Goal: Task Accomplishment & Management: Use online tool/utility

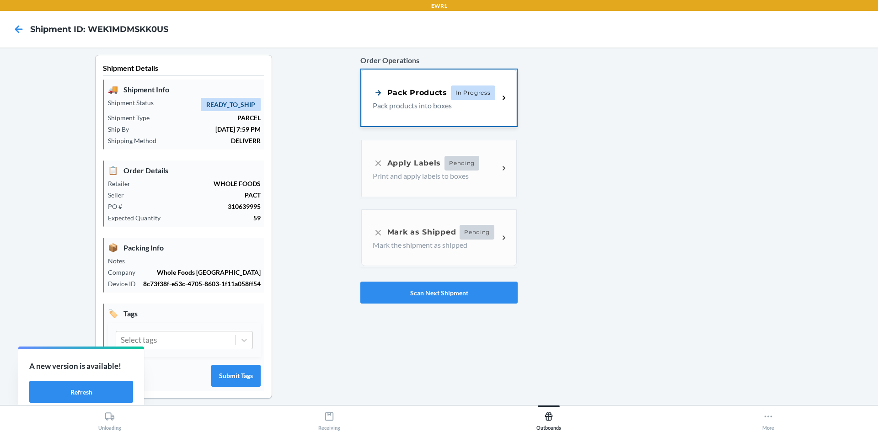
drag, startPoint x: 421, startPoint y: 97, endPoint x: 426, endPoint y: 96, distance: 5.4
click at [422, 97] on div "Pack Products" at bounding box center [410, 93] width 75 height 11
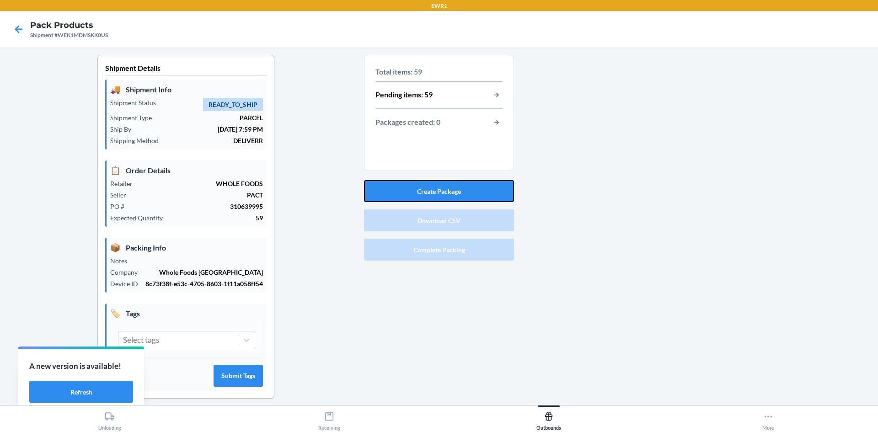
drag, startPoint x: 472, startPoint y: 189, endPoint x: 515, endPoint y: 223, distance: 54.7
click at [472, 188] on button "Create Package" at bounding box center [439, 191] width 150 height 22
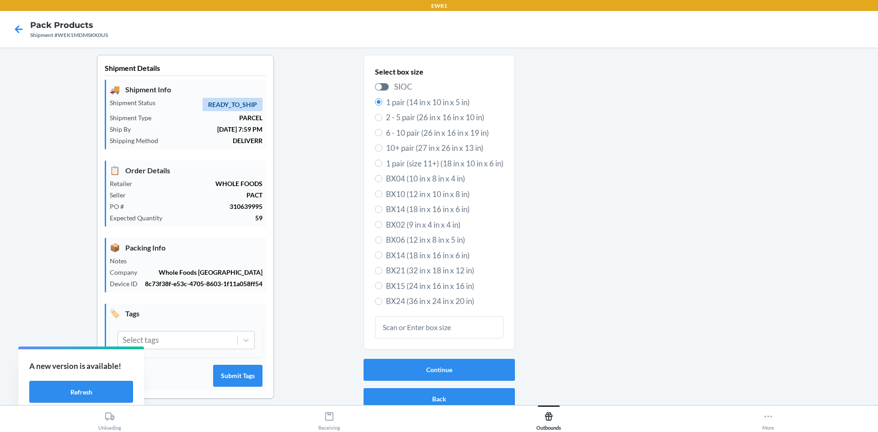
click at [438, 286] on span "BX15 (24 in x 16 in x 16 in)" at bounding box center [445, 286] width 118 height 12
click at [382, 286] on input "BX15 (24 in x 16 in x 16 in)" at bounding box center [378, 285] width 7 height 7
radio input "true"
radio input "false"
click at [479, 369] on button "Continue" at bounding box center [439, 370] width 151 height 22
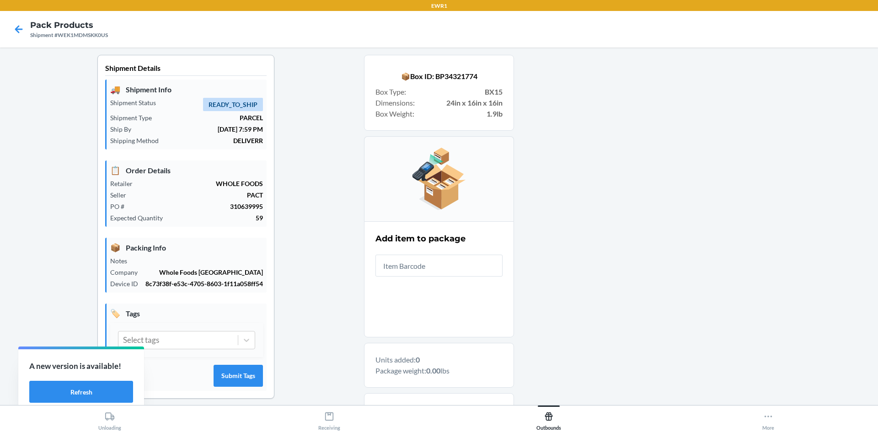
click at [458, 268] on input "text" at bounding box center [438, 266] width 127 height 22
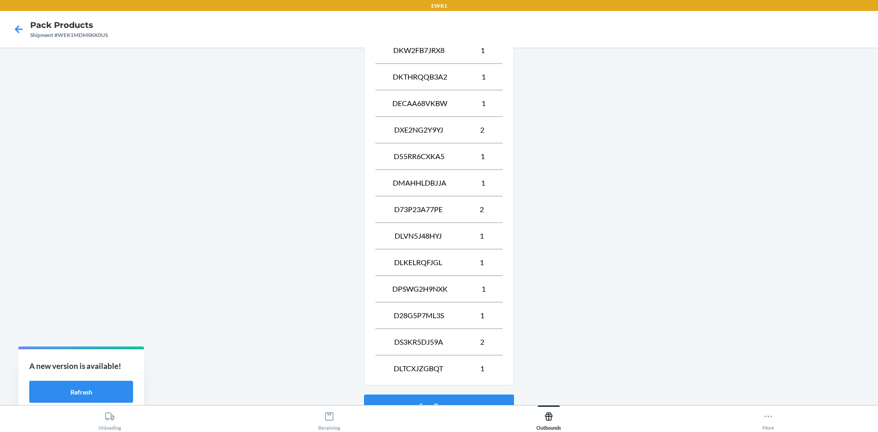
scroll to position [487, 0]
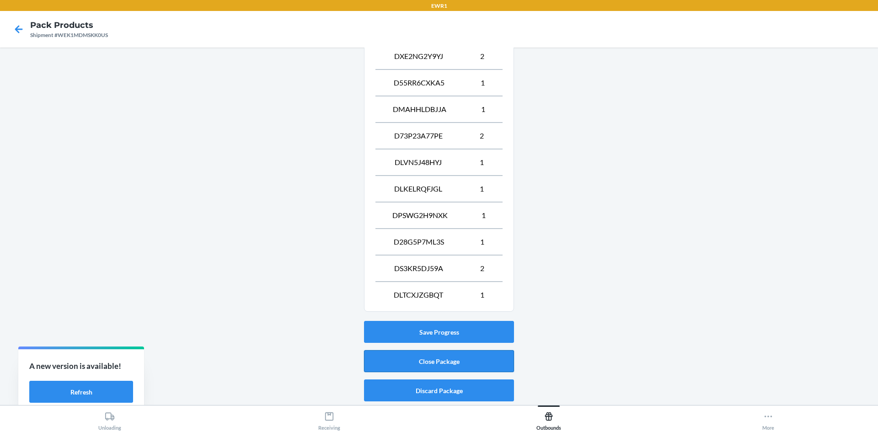
click at [453, 365] on button "Close Package" at bounding box center [439, 361] width 150 height 22
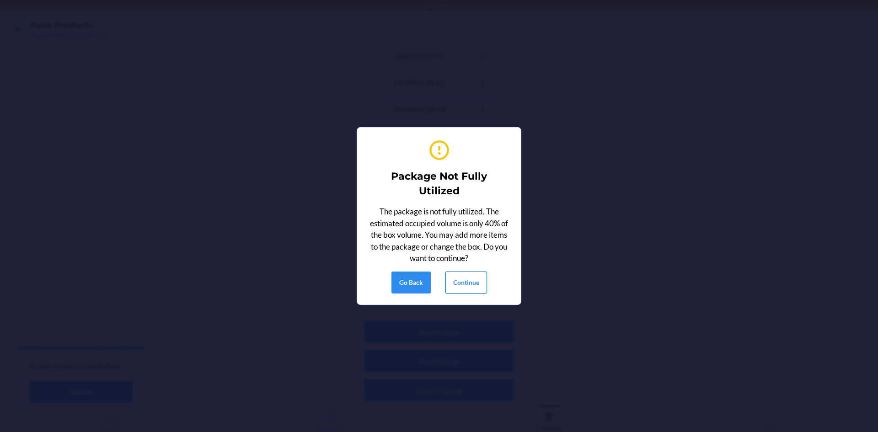
click at [467, 283] on button "Continue" at bounding box center [466, 283] width 42 height 22
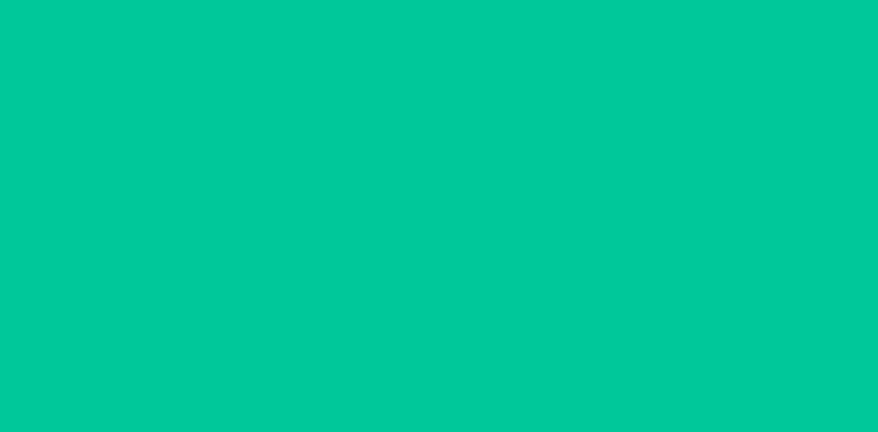
scroll to position [8, 0]
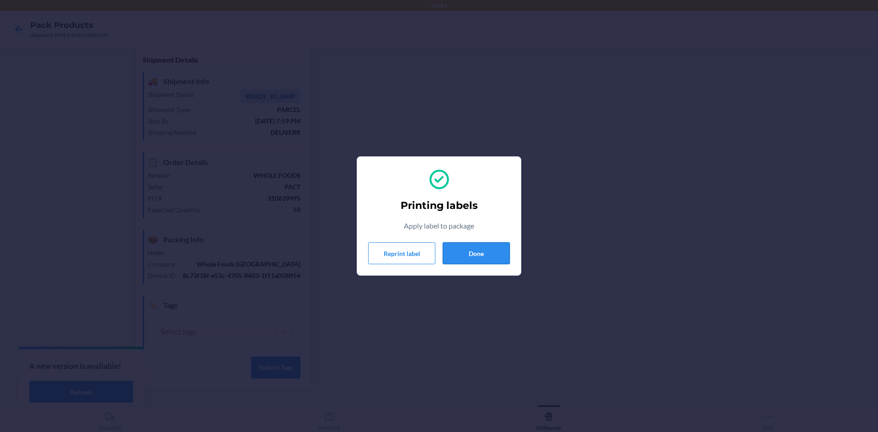
click at [491, 260] on button "Done" at bounding box center [476, 253] width 67 height 22
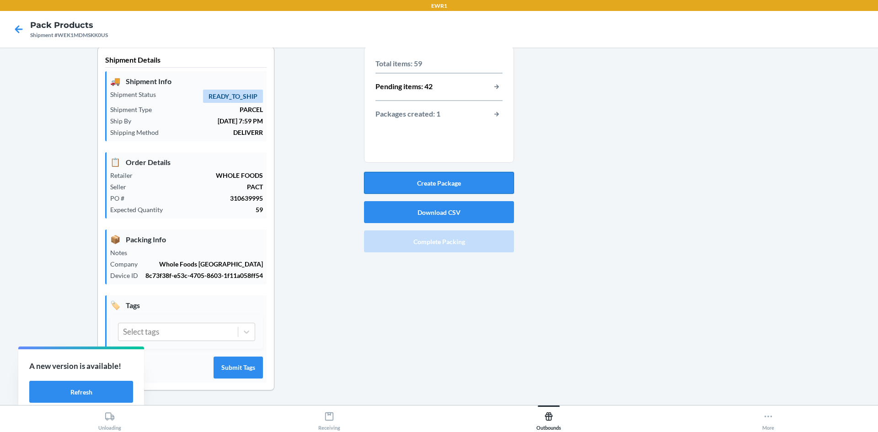
click at [432, 178] on button "Create Package" at bounding box center [439, 183] width 150 height 22
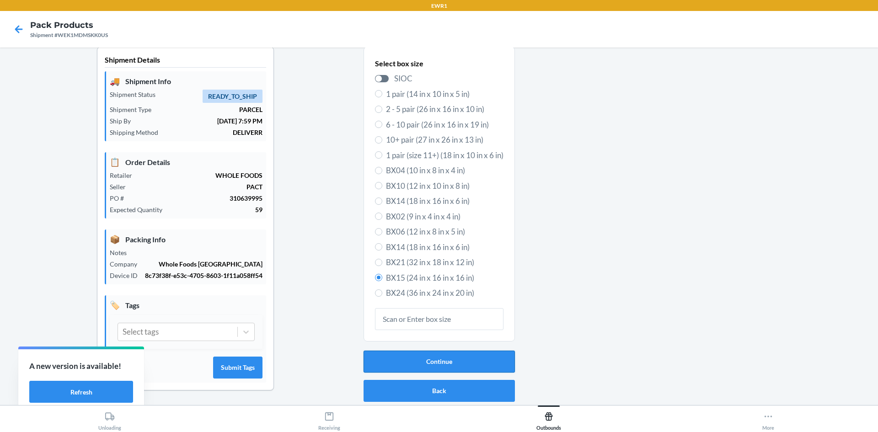
click at [483, 357] on button "Continue" at bounding box center [439, 362] width 151 height 22
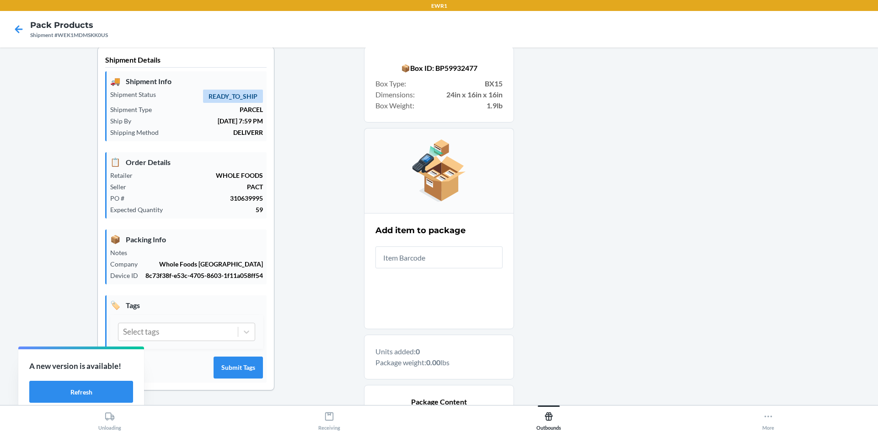
click at [471, 266] on input "text" at bounding box center [438, 258] width 127 height 22
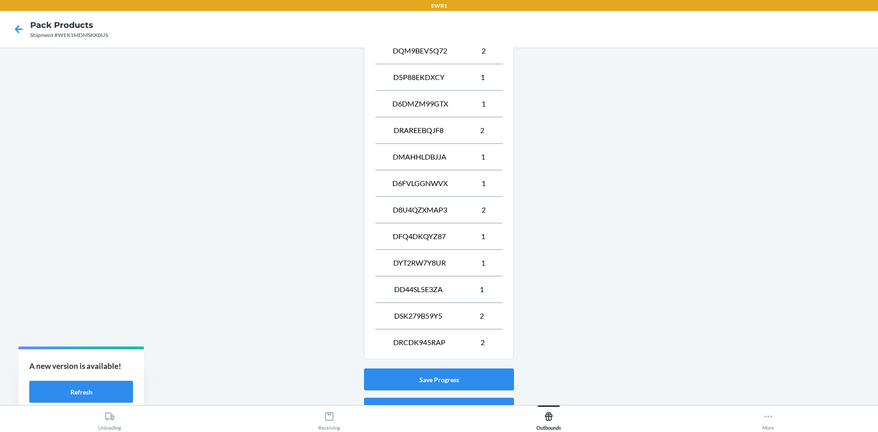
scroll to position [434, 0]
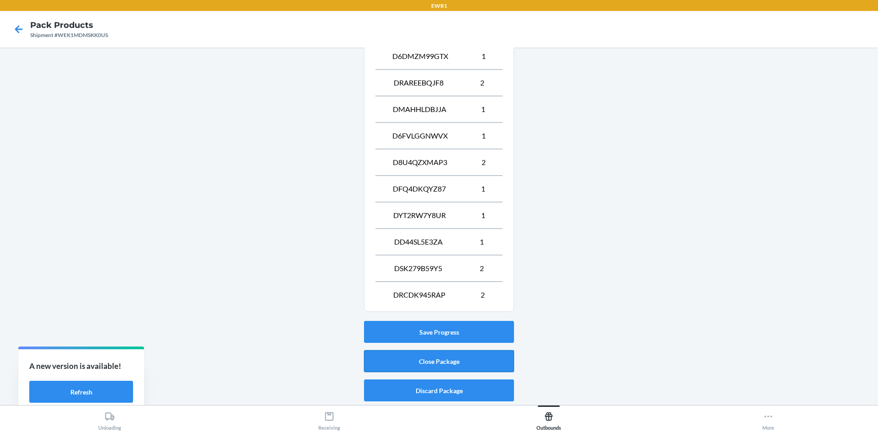
click at [445, 360] on button "Close Package" at bounding box center [439, 361] width 150 height 22
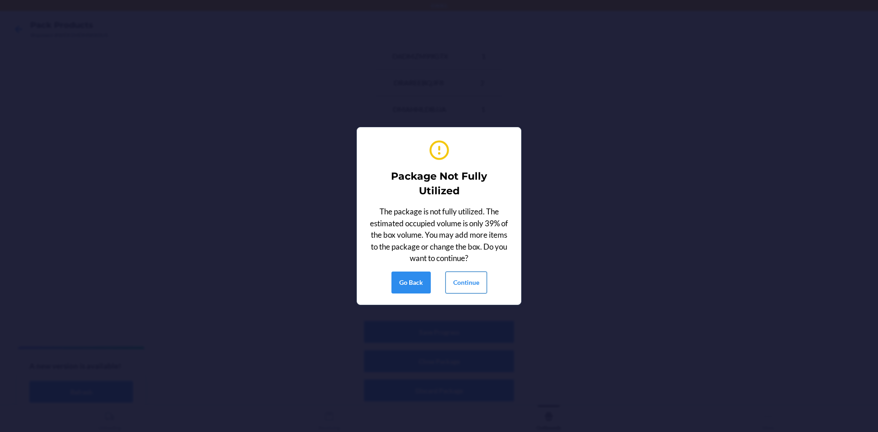
click at [463, 290] on button "Continue" at bounding box center [466, 283] width 42 height 22
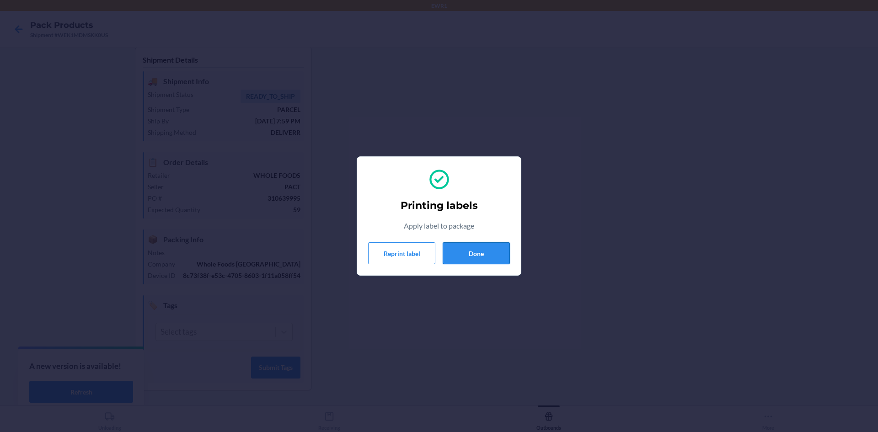
click at [484, 257] on button "Done" at bounding box center [476, 253] width 67 height 22
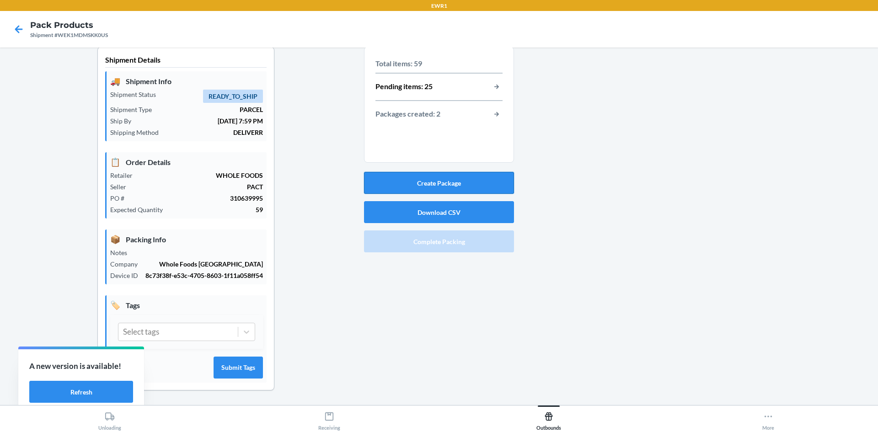
click at [453, 184] on button "Create Package" at bounding box center [439, 183] width 150 height 22
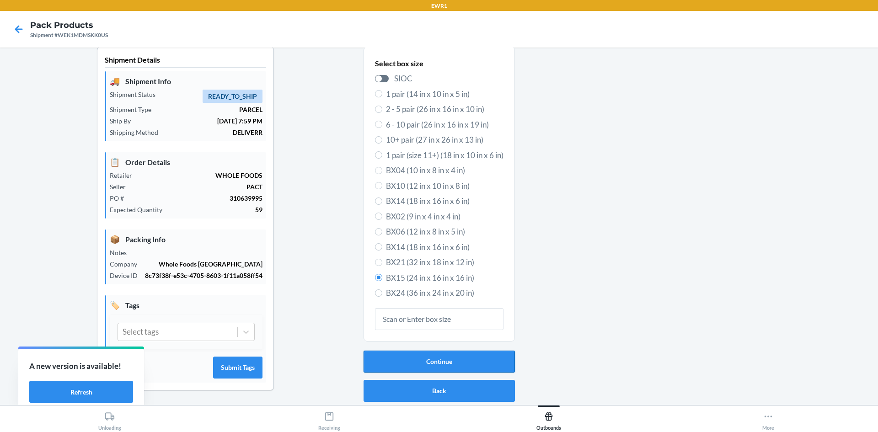
click at [413, 356] on button "Continue" at bounding box center [439, 362] width 151 height 22
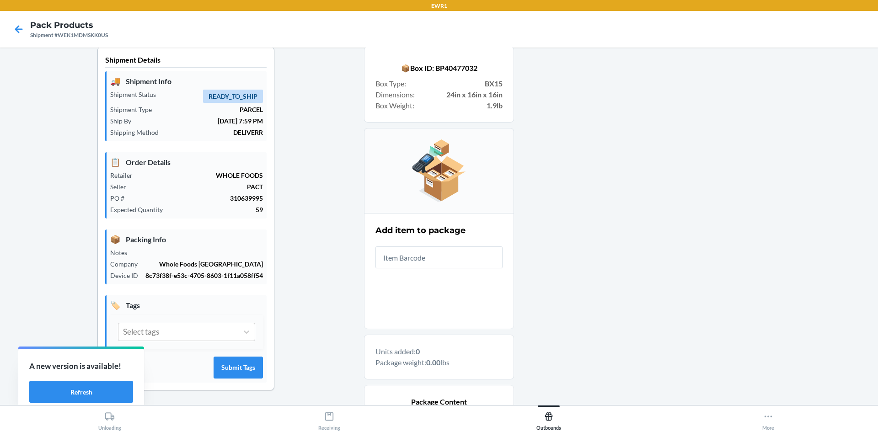
click at [430, 262] on input "text" at bounding box center [438, 258] width 127 height 22
click at [440, 253] on input "text" at bounding box center [438, 258] width 127 height 22
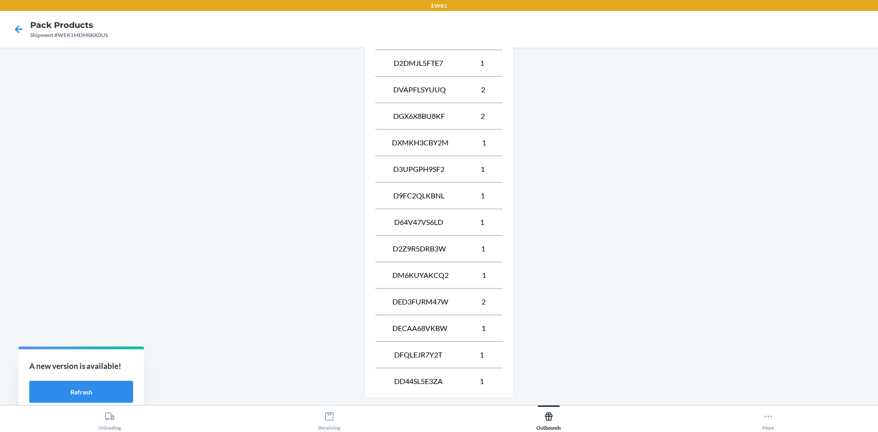
scroll to position [460, 0]
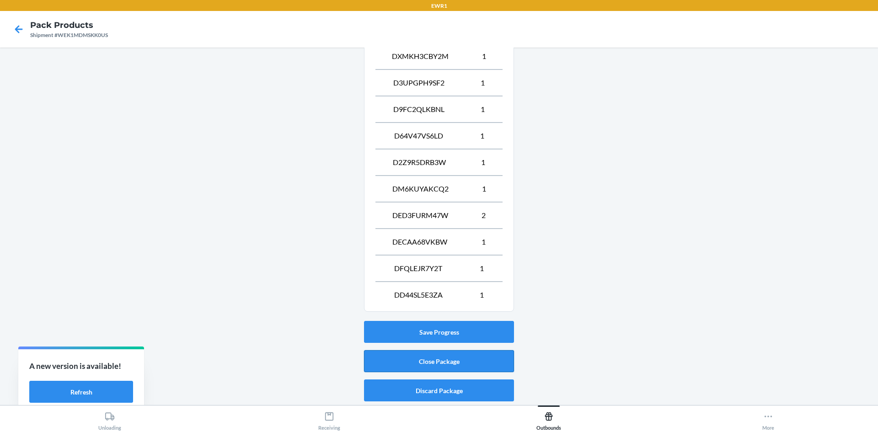
drag, startPoint x: 473, startPoint y: 348, endPoint x: 467, endPoint y: 360, distance: 14.3
click at [472, 353] on div "Save Progress Close Package Discard Package" at bounding box center [439, 361] width 150 height 88
click at [467, 360] on button "Close Package" at bounding box center [439, 361] width 150 height 22
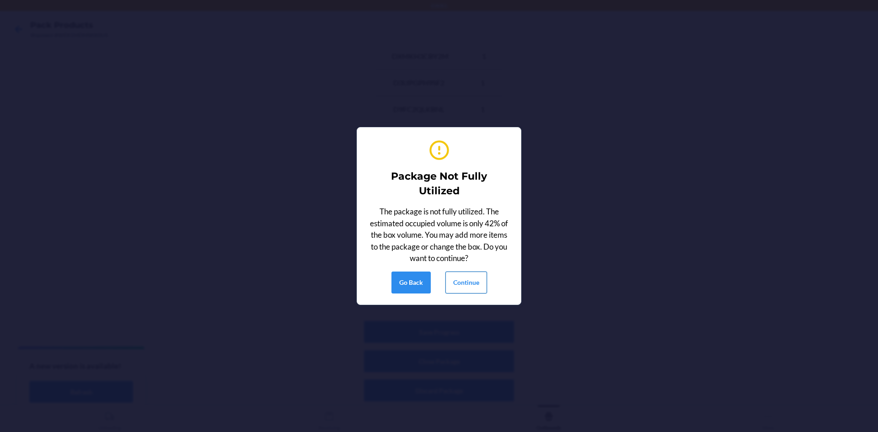
click at [468, 290] on button "Continue" at bounding box center [466, 283] width 42 height 22
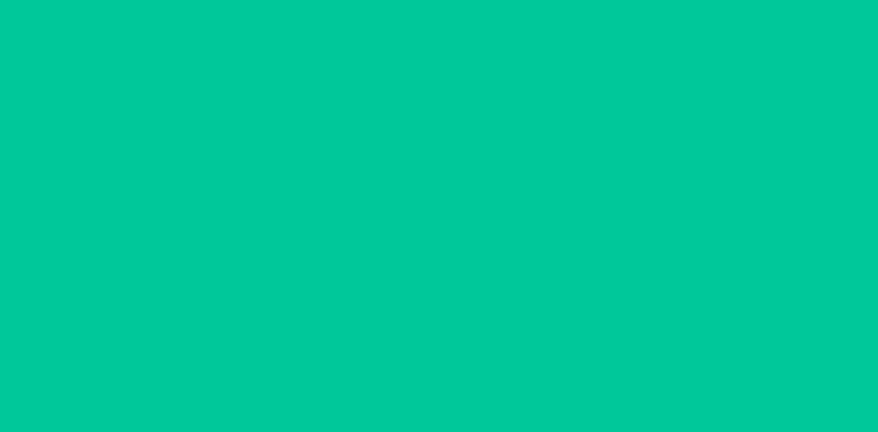
scroll to position [8, 0]
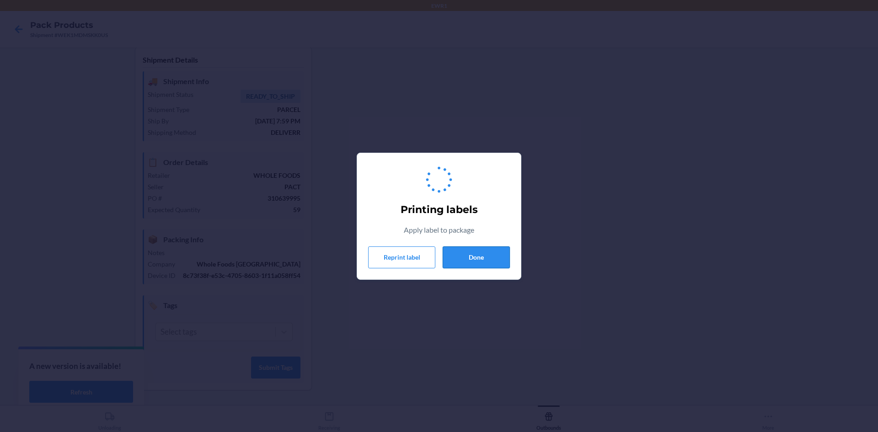
click at [466, 255] on button "Done" at bounding box center [476, 258] width 67 height 22
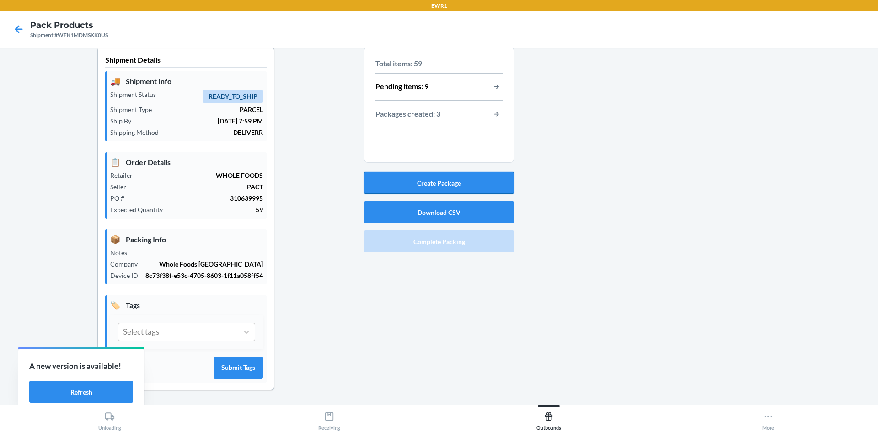
click at [443, 180] on button "Create Package" at bounding box center [439, 183] width 150 height 22
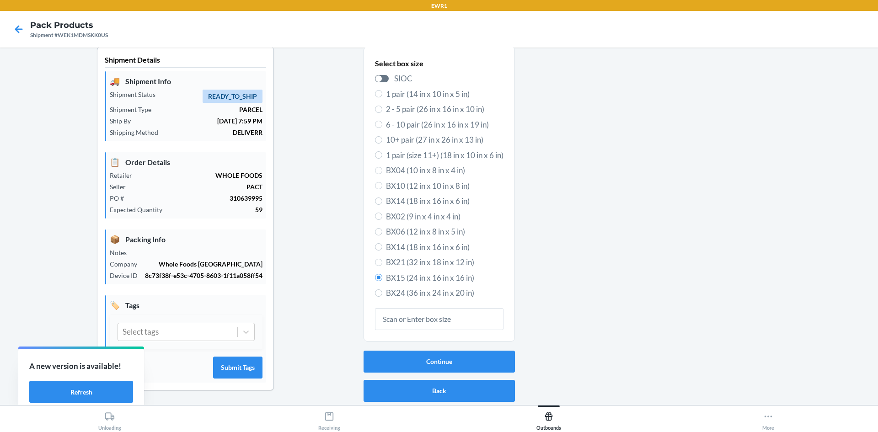
click at [400, 244] on span "BX14 (18 in x 16 in x 6 in)" at bounding box center [445, 247] width 118 height 12
click at [382, 244] on input "BX14 (18 in x 16 in x 6 in)" at bounding box center [378, 246] width 7 height 7
radio input "true"
radio input "false"
click at [442, 355] on button "Continue" at bounding box center [439, 362] width 151 height 22
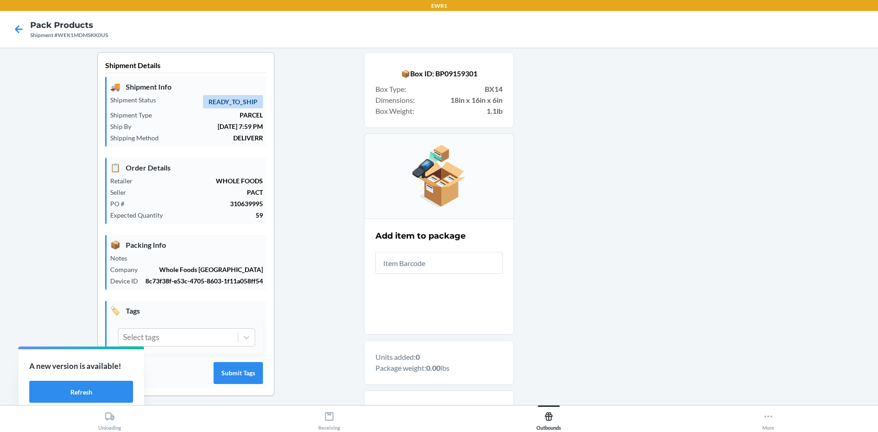
scroll to position [0, 0]
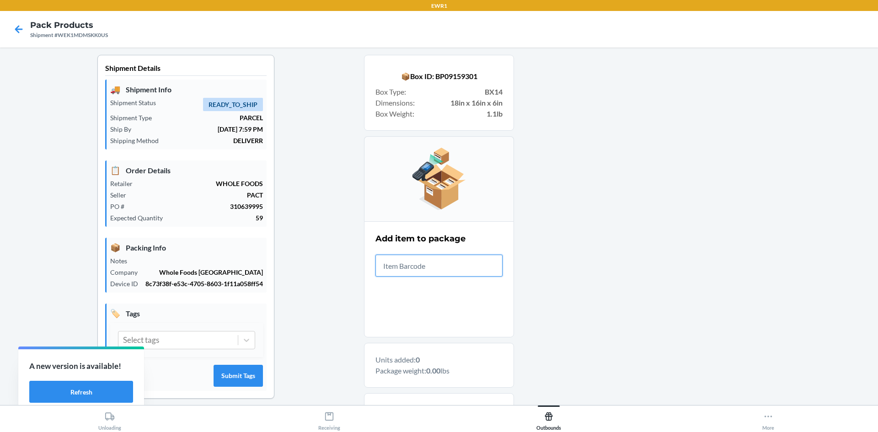
click at [444, 268] on input "text" at bounding box center [438, 266] width 127 height 22
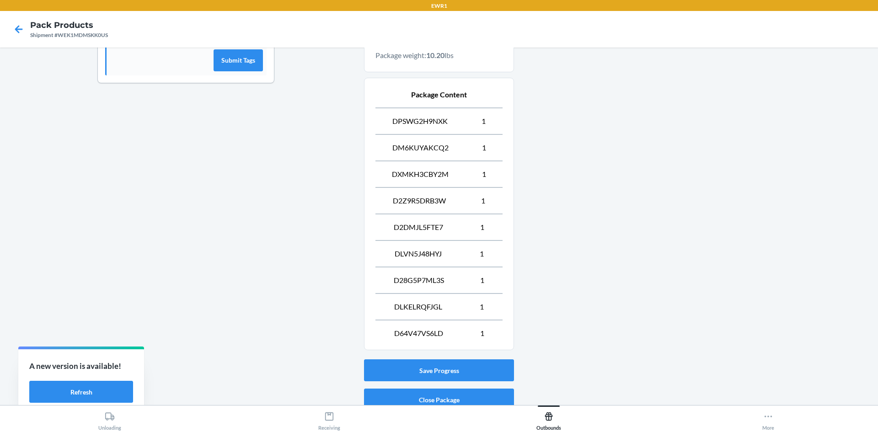
scroll to position [354, 0]
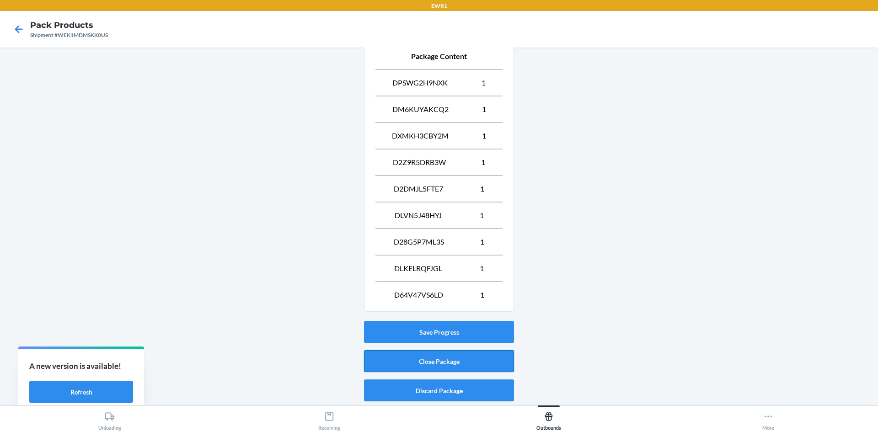
click at [433, 360] on button "Close Package" at bounding box center [439, 361] width 150 height 22
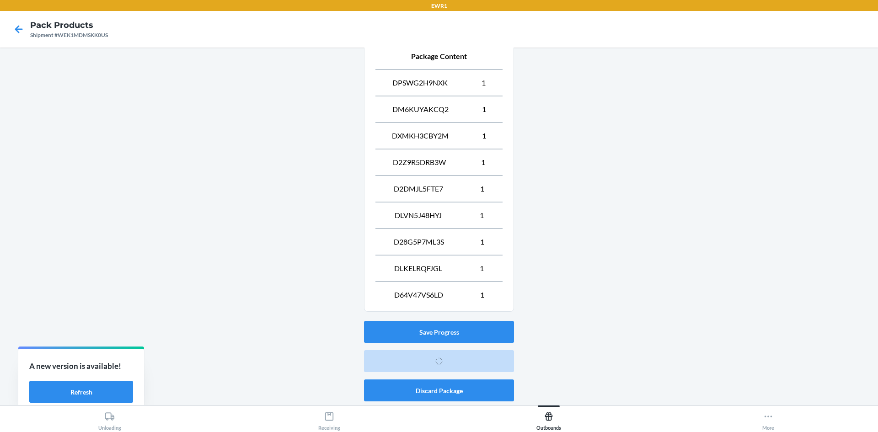
scroll to position [8, 0]
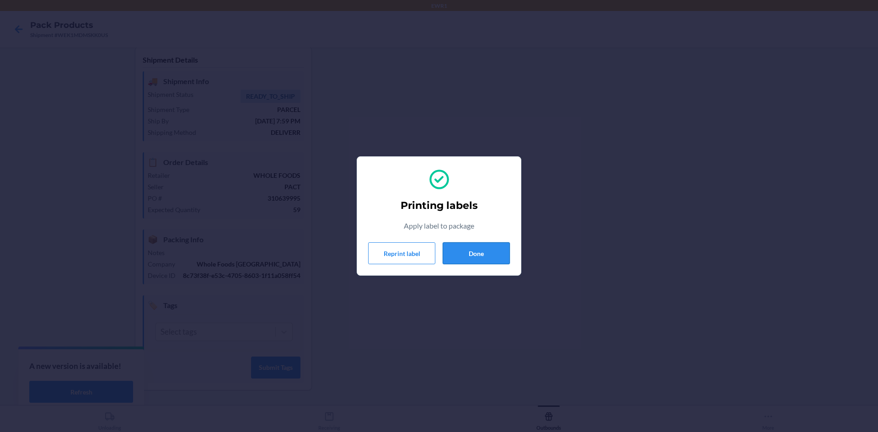
click at [504, 251] on button "Done" at bounding box center [476, 253] width 67 height 22
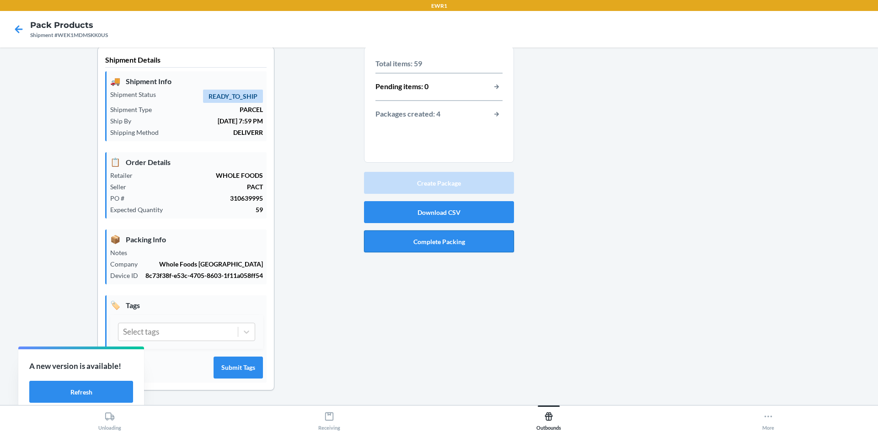
click at [441, 241] on button "Complete Packing" at bounding box center [439, 242] width 150 height 22
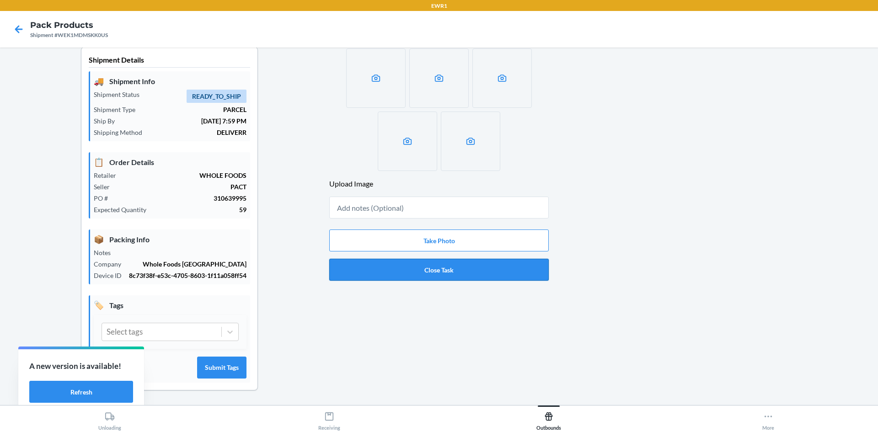
click at [432, 277] on button "Close Task" at bounding box center [439, 270] width 220 height 22
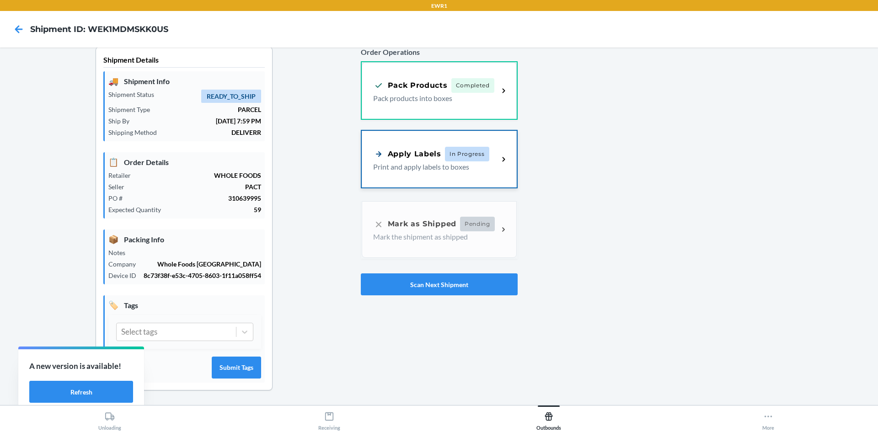
click at [450, 167] on p "Print and apply labels to boxes" at bounding box center [432, 166] width 118 height 11
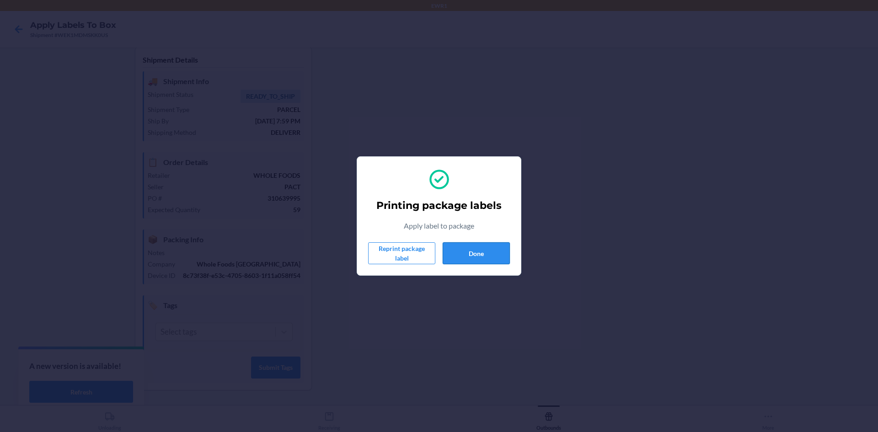
click at [461, 252] on button "Done" at bounding box center [476, 253] width 67 height 22
drag, startPoint x: 504, startPoint y: 241, endPoint x: 499, endPoint y: 244, distance: 6.4
click at [499, 244] on div "Printing package labels Apply label to package Reprint package label Done" at bounding box center [439, 216] width 142 height 104
click at [499, 244] on button "Done" at bounding box center [476, 253] width 67 height 22
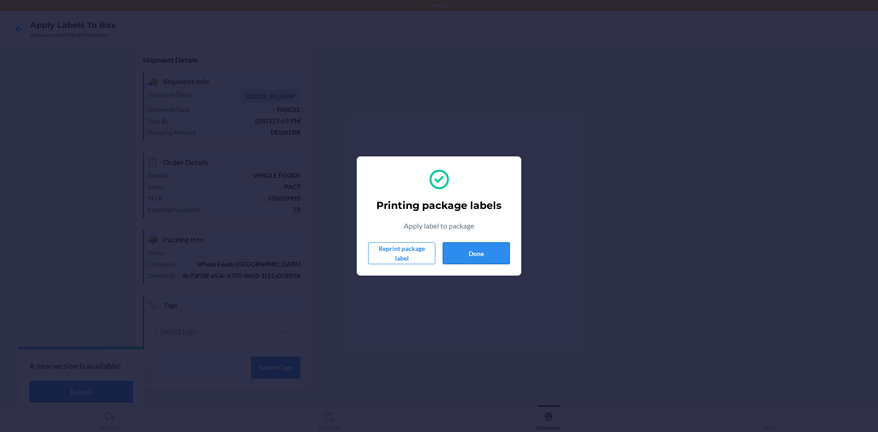
click at [497, 248] on button "Done" at bounding box center [476, 253] width 67 height 22
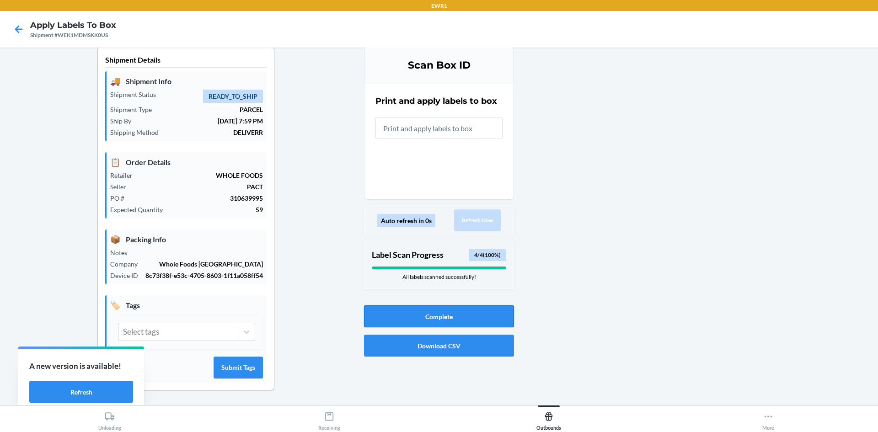
click at [421, 322] on button "Complete" at bounding box center [439, 317] width 150 height 22
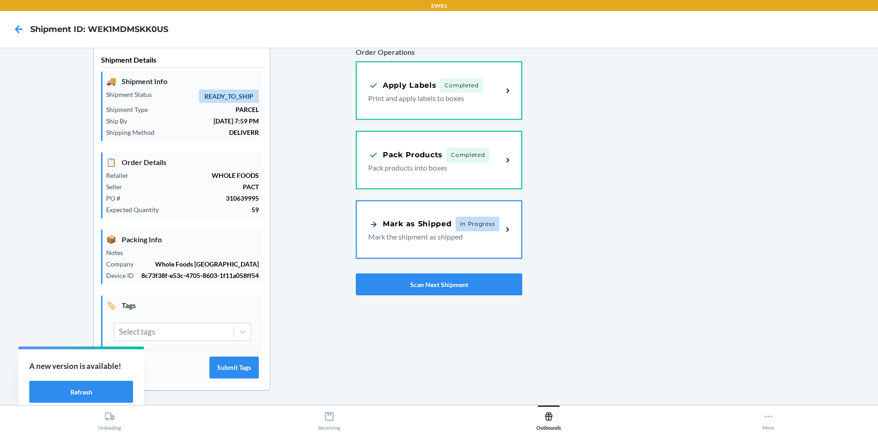
drag, startPoint x: 424, startPoint y: 232, endPoint x: 449, endPoint y: 244, distance: 27.8
click at [424, 232] on p "Mark the shipment as shipped" at bounding box center [431, 236] width 127 height 11
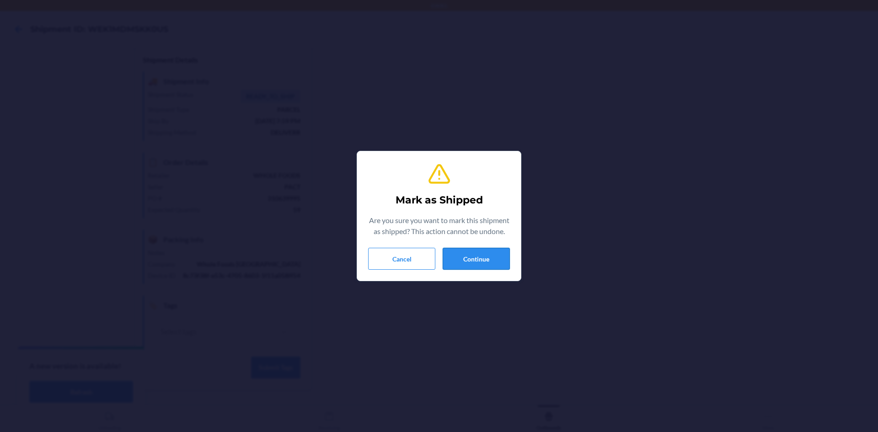
click at [444, 254] on button "Continue" at bounding box center [476, 259] width 67 height 22
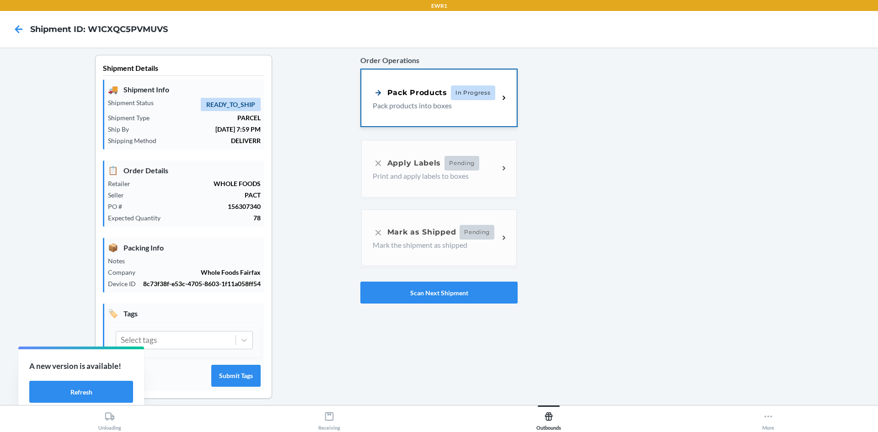
click at [459, 115] on div "Pack Products In Progress Pack products into boxes" at bounding box center [439, 98] width 156 height 57
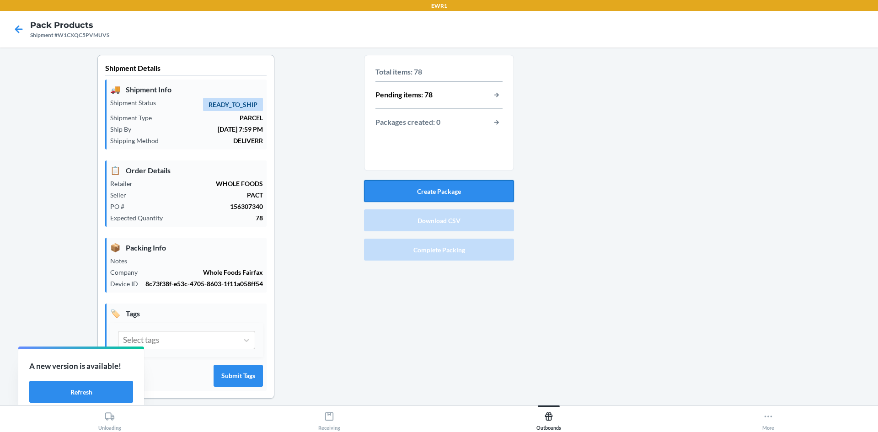
click at [446, 194] on button "Create Package" at bounding box center [439, 191] width 150 height 22
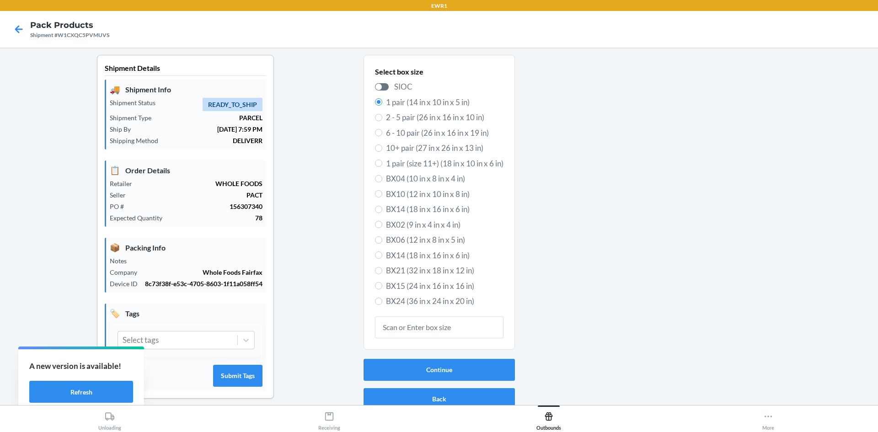
click at [404, 285] on span "BX15 (24 in x 16 in x 16 in)" at bounding box center [445, 286] width 118 height 12
click at [382, 285] on input "BX15 (24 in x 16 in x 16 in)" at bounding box center [378, 285] width 7 height 7
radio input "true"
radio input "false"
click at [408, 376] on button "Continue" at bounding box center [439, 370] width 151 height 22
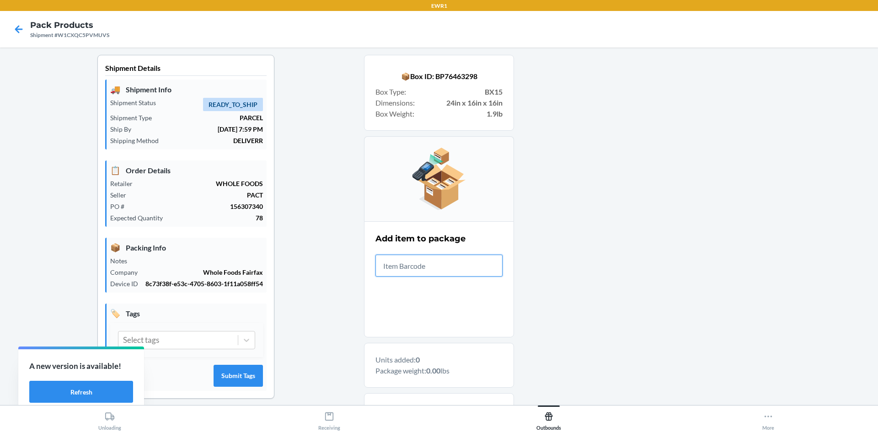
click at [391, 260] on input "text" at bounding box center [438, 266] width 127 height 22
click at [300, 342] on div "Shipment Details 🚚 Shipment Info Shipment Status READY_TO_SHIP Shipment Type PA…" at bounding box center [185, 300] width 357 height 492
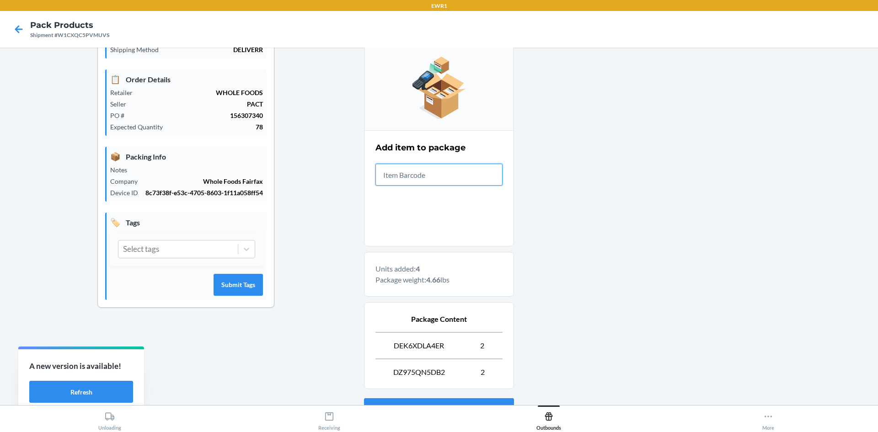
scroll to position [168, 0]
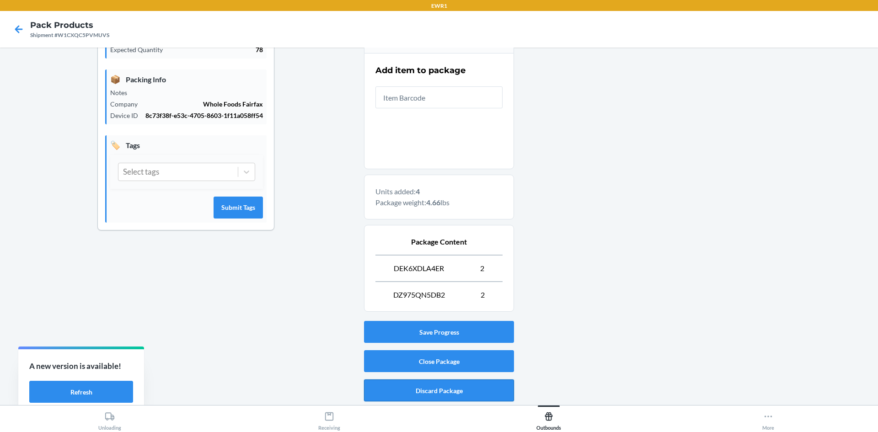
click at [441, 396] on button "Discard Package" at bounding box center [439, 391] width 150 height 22
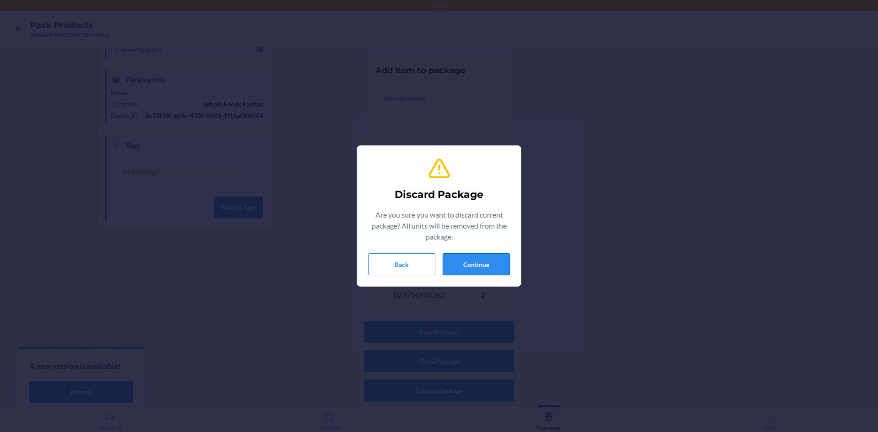
click at [474, 266] on button "Continue" at bounding box center [476, 264] width 67 height 22
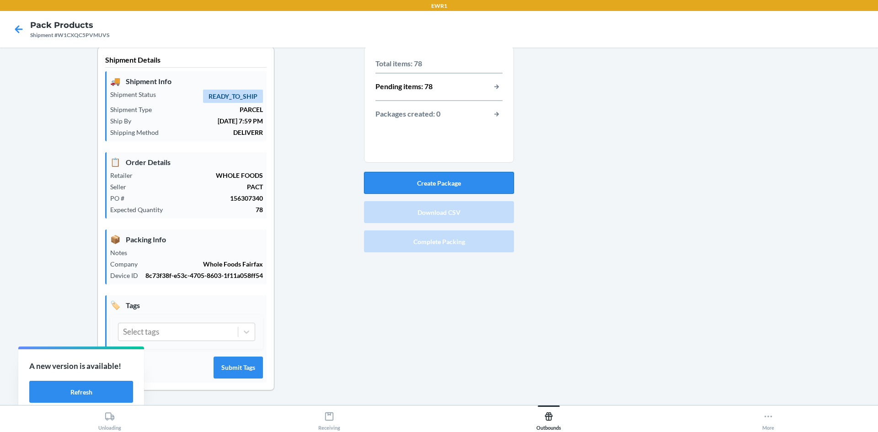
click at [450, 183] on button "Create Package" at bounding box center [439, 183] width 150 height 22
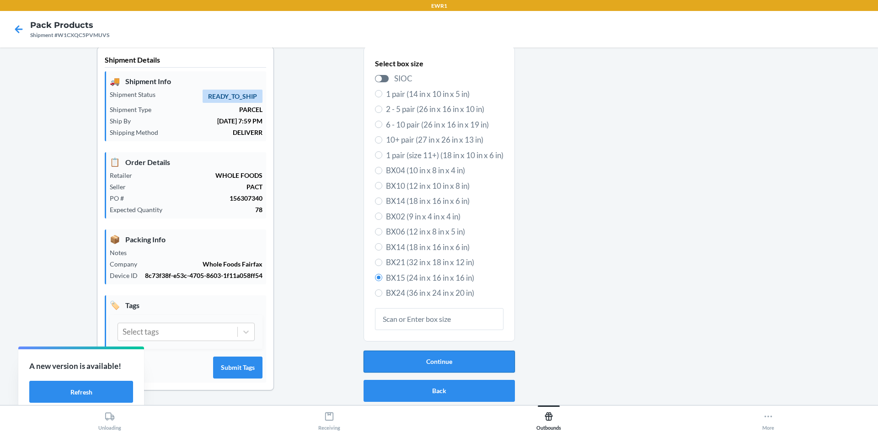
click at [445, 370] on button "Continue" at bounding box center [439, 362] width 151 height 22
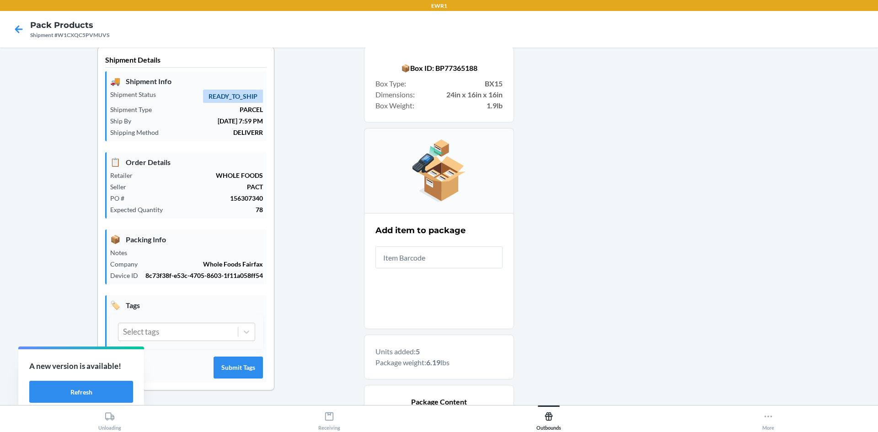
drag, startPoint x: 465, startPoint y: 370, endPoint x: 633, endPoint y: 161, distance: 267.7
click at [633, 161] on div at bounding box center [692, 319] width 357 height 545
click at [402, 262] on input "text" at bounding box center [438, 258] width 127 height 22
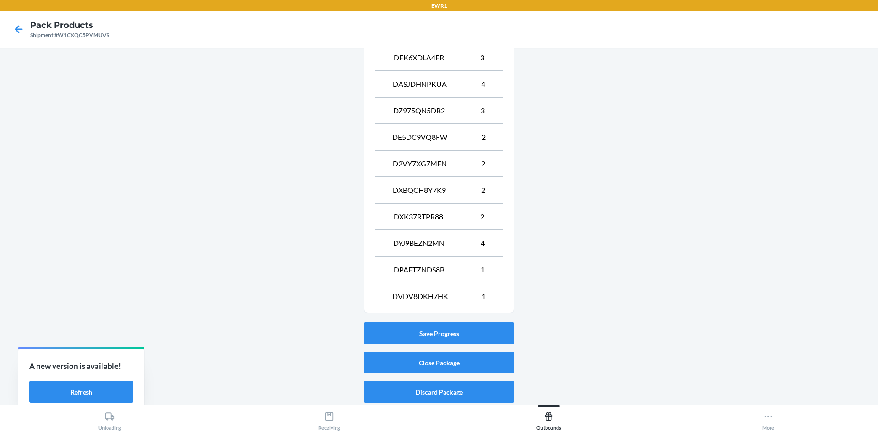
scroll to position [381, 0]
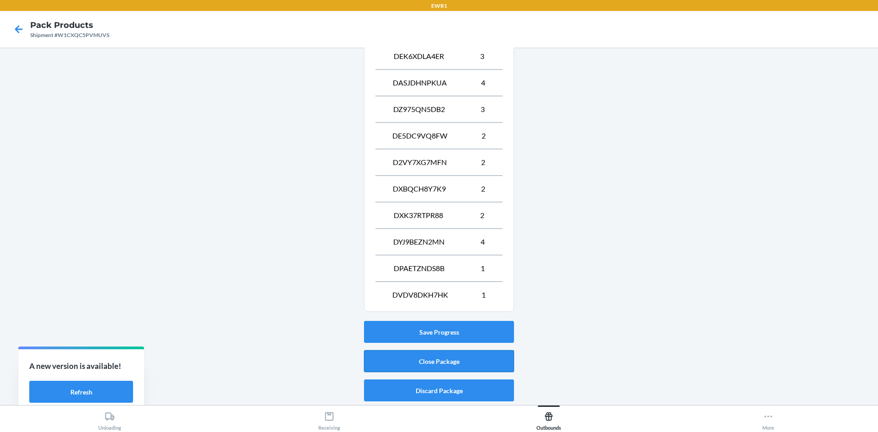
click at [498, 360] on button "Close Package" at bounding box center [439, 361] width 150 height 22
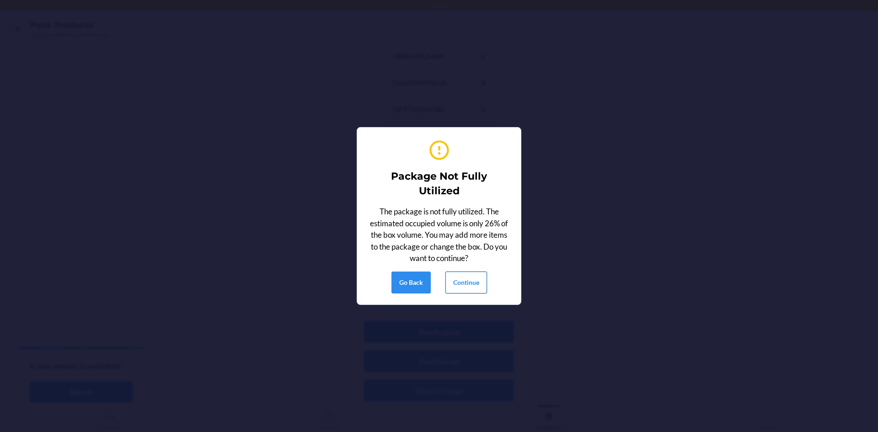
click at [480, 291] on button "Continue" at bounding box center [466, 283] width 42 height 22
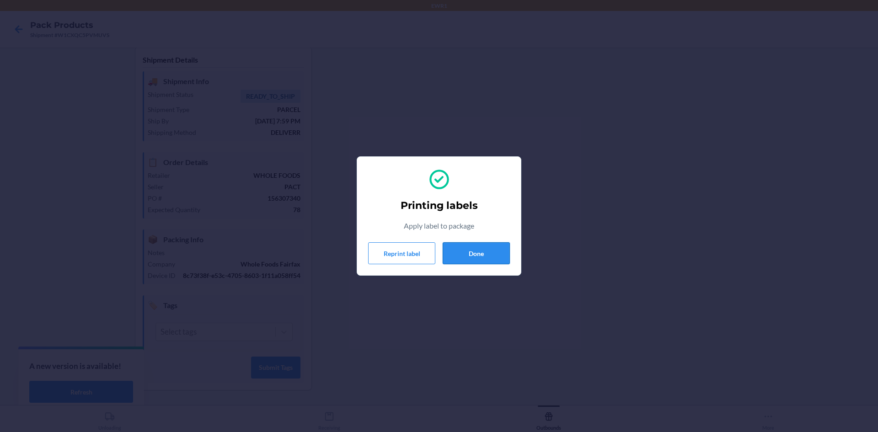
click at [483, 259] on button "Done" at bounding box center [476, 253] width 67 height 22
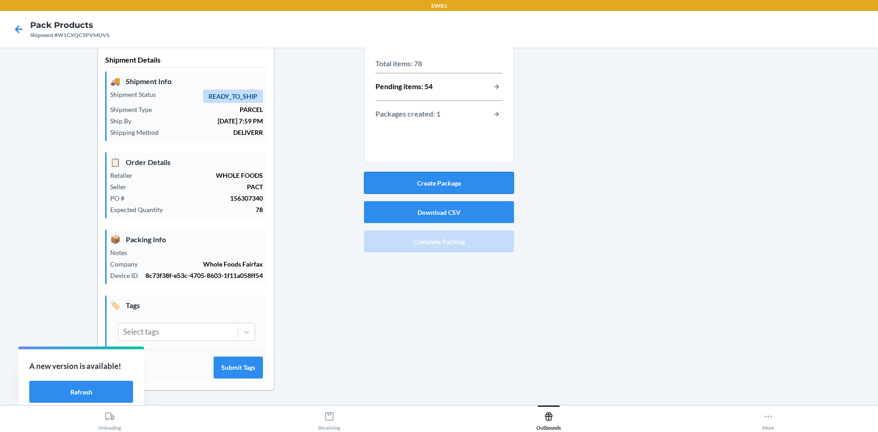
click at [471, 182] on button "Create Package" at bounding box center [439, 183] width 150 height 22
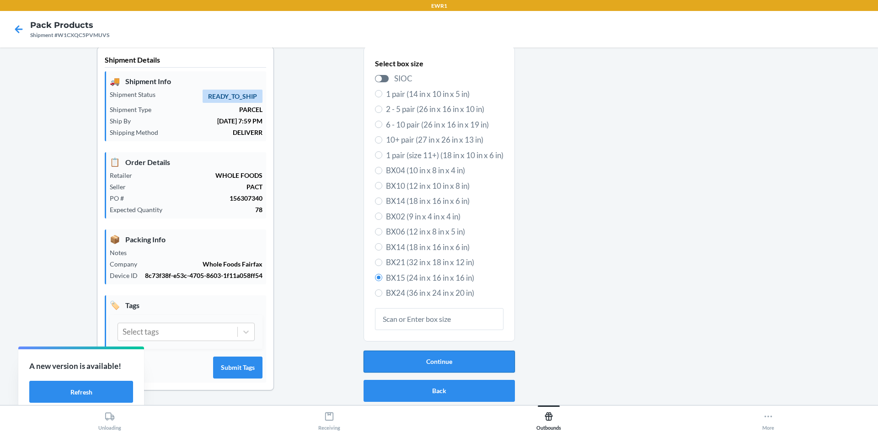
click at [486, 356] on button "Continue" at bounding box center [439, 362] width 151 height 22
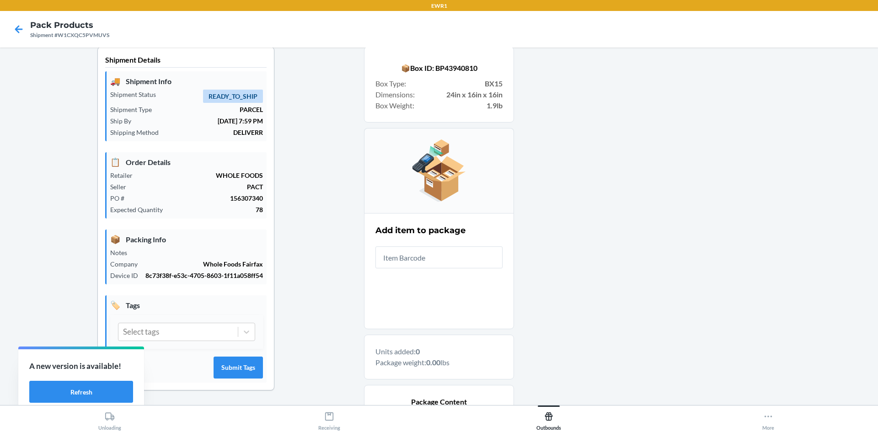
click at [470, 261] on input "text" at bounding box center [438, 258] width 127 height 22
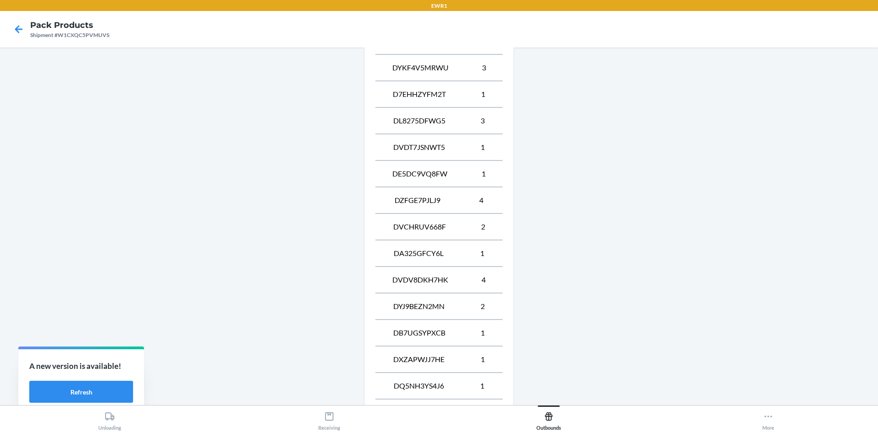
scroll to position [513, 0]
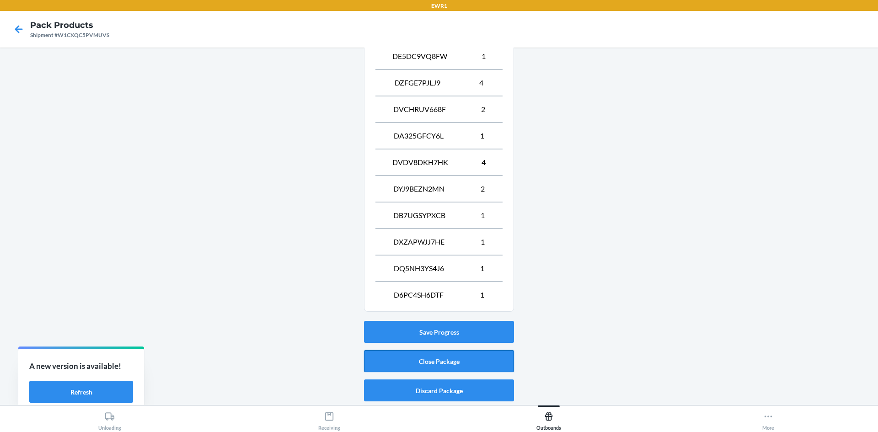
click at [474, 361] on button "Close Package" at bounding box center [439, 361] width 150 height 22
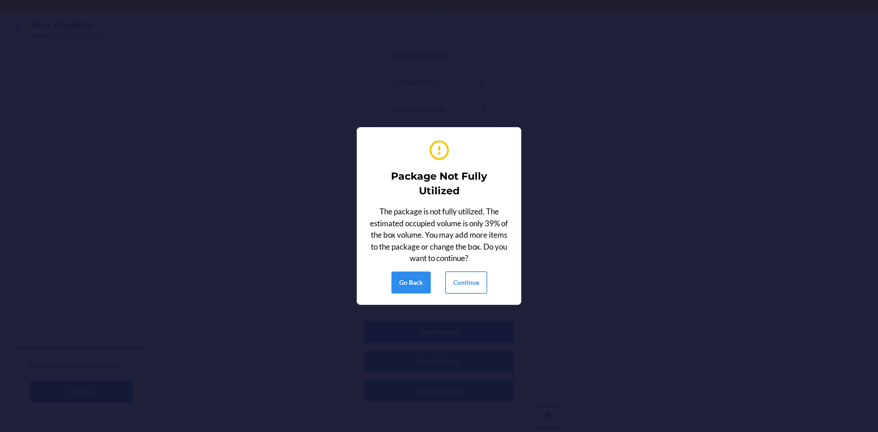
click at [475, 289] on button "Continue" at bounding box center [466, 283] width 42 height 22
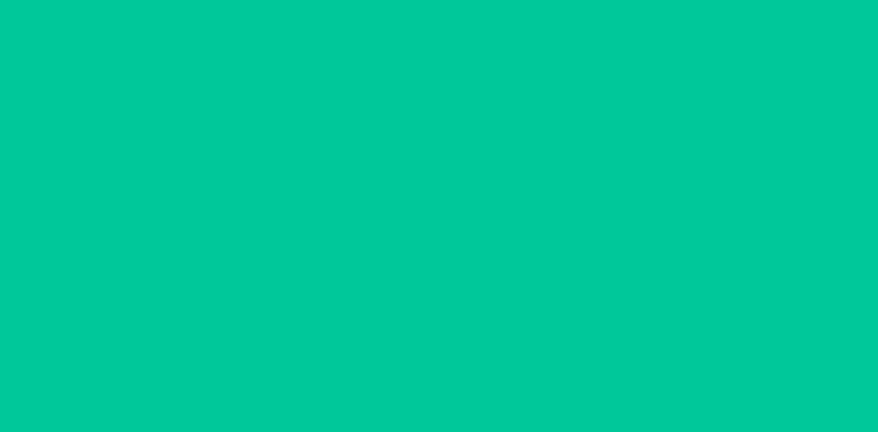
scroll to position [8, 0]
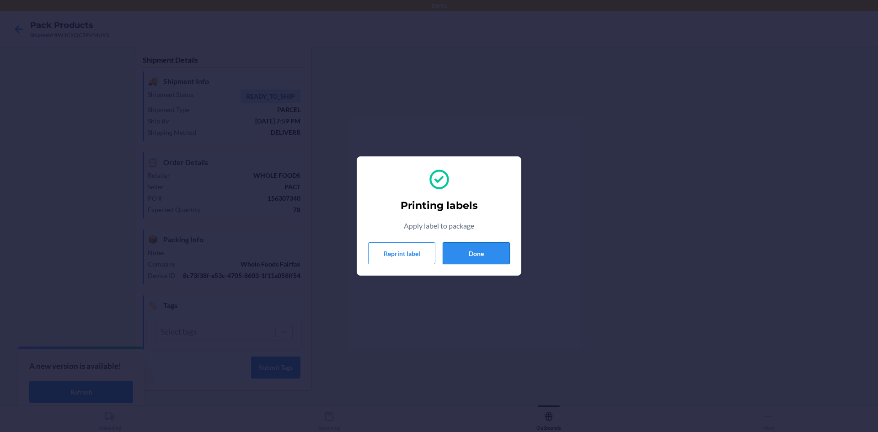
click at [493, 249] on button "Done" at bounding box center [476, 253] width 67 height 22
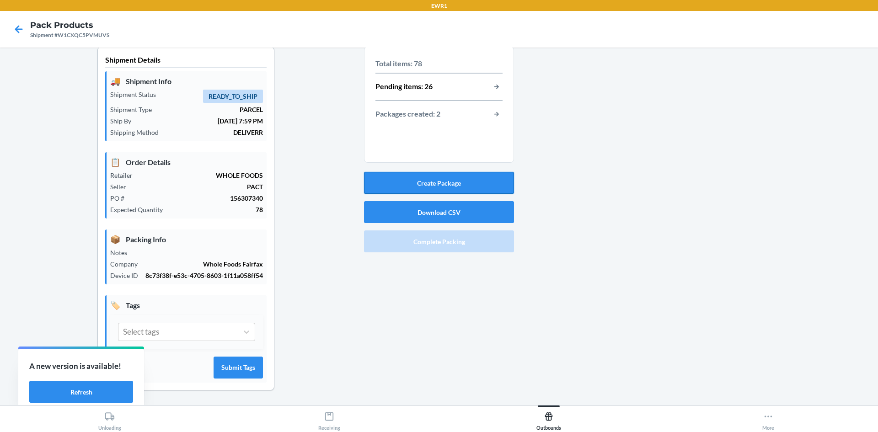
click at [476, 176] on button "Create Package" at bounding box center [439, 183] width 150 height 22
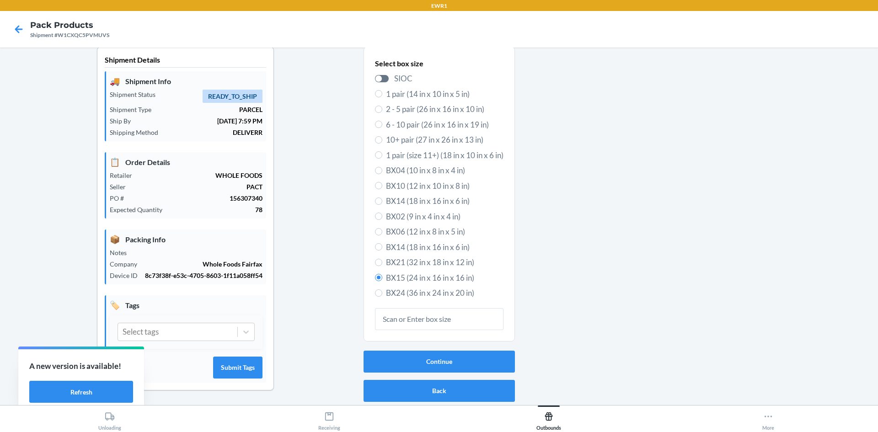
click at [439, 244] on span "BX14 (18 in x 16 in x 6 in)" at bounding box center [445, 247] width 118 height 12
click at [382, 244] on input "BX14 (18 in x 16 in x 6 in)" at bounding box center [378, 246] width 7 height 7
radio input "true"
radio input "false"
click at [462, 353] on button "Continue" at bounding box center [439, 362] width 151 height 22
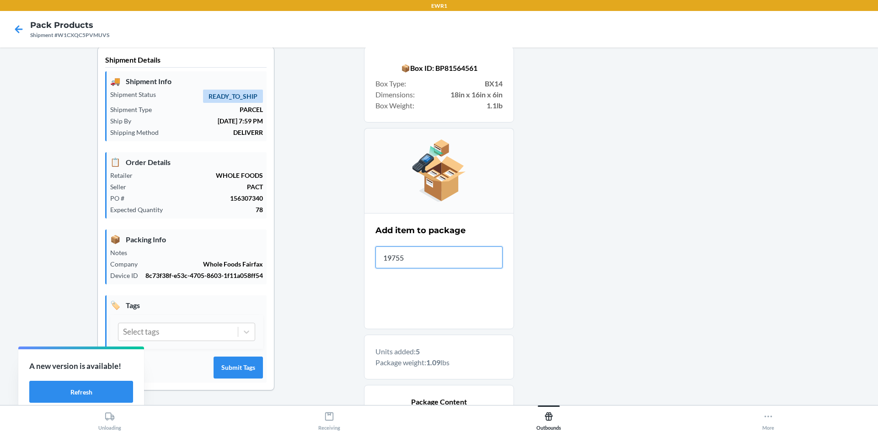
type input "197551"
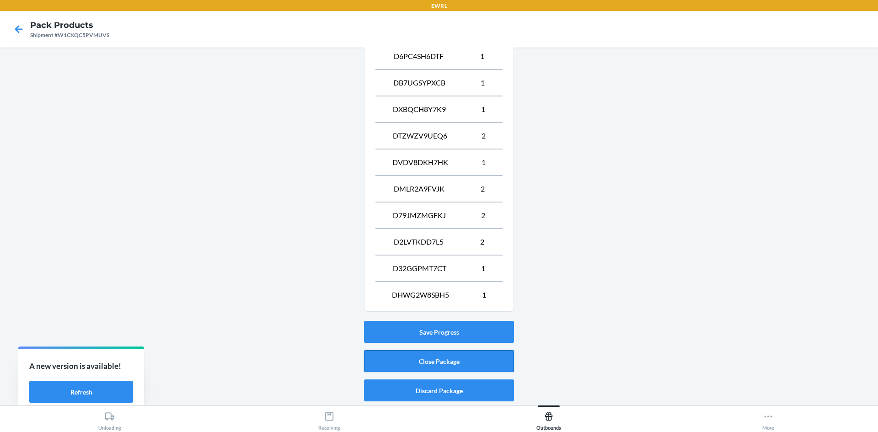
click at [493, 365] on button "Close Package" at bounding box center [439, 361] width 150 height 22
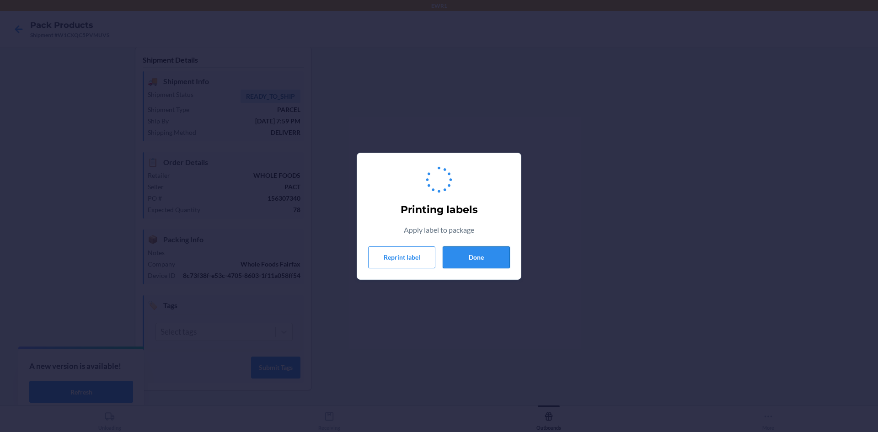
click at [488, 261] on button "Done" at bounding box center [476, 258] width 67 height 22
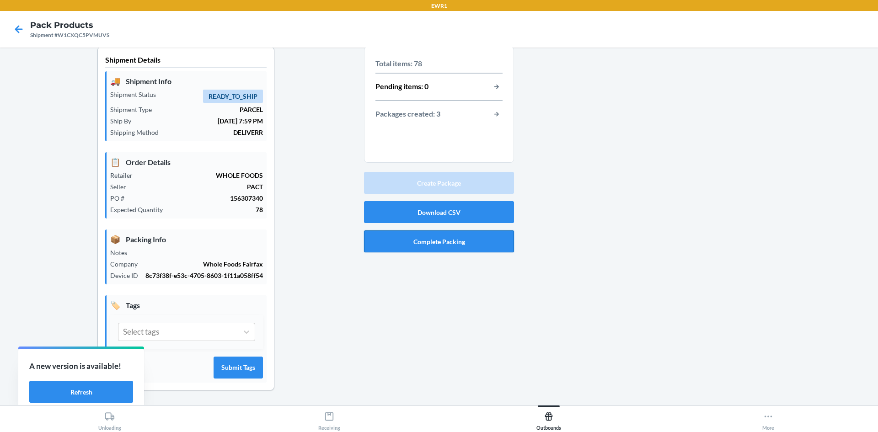
click at [470, 242] on button "Complete Packing" at bounding box center [439, 242] width 150 height 22
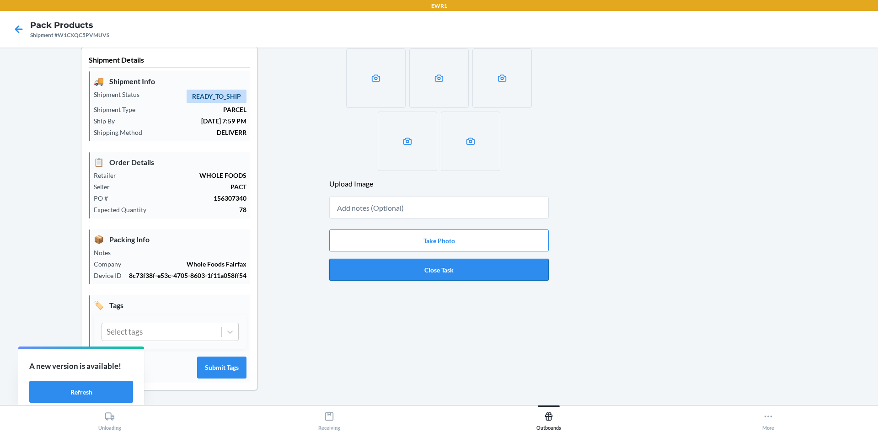
click at [442, 274] on button "Close Task" at bounding box center [439, 270] width 220 height 22
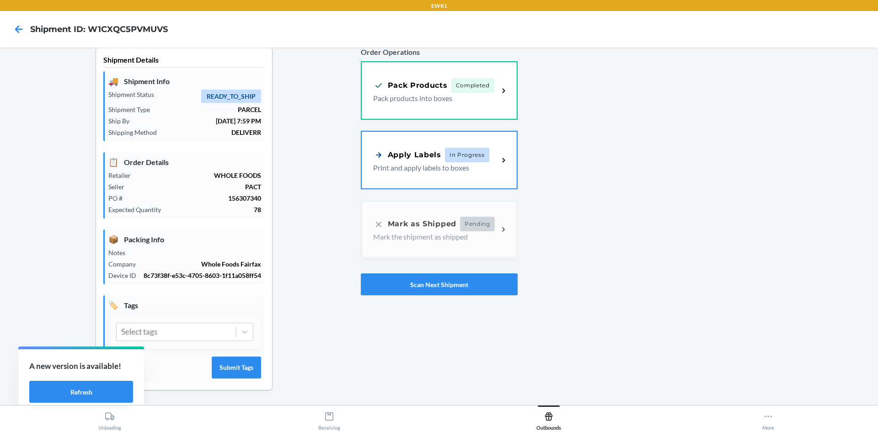
click at [416, 156] on div "Apply Labels" at bounding box center [407, 154] width 68 height 11
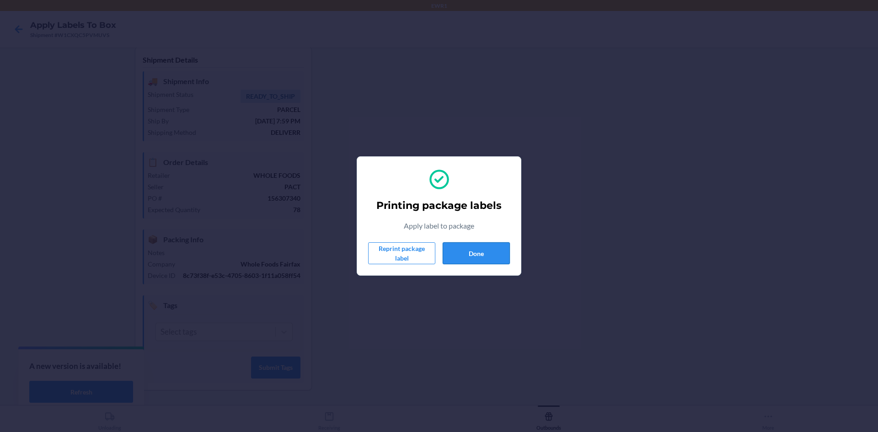
click at [486, 258] on button "Done" at bounding box center [476, 253] width 67 height 22
click at [455, 252] on button "Done" at bounding box center [476, 253] width 67 height 22
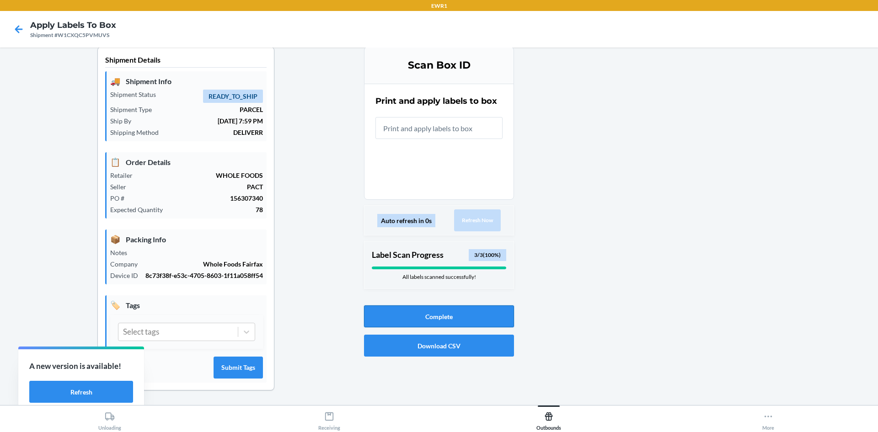
click at [461, 321] on button "Complete" at bounding box center [439, 317] width 150 height 22
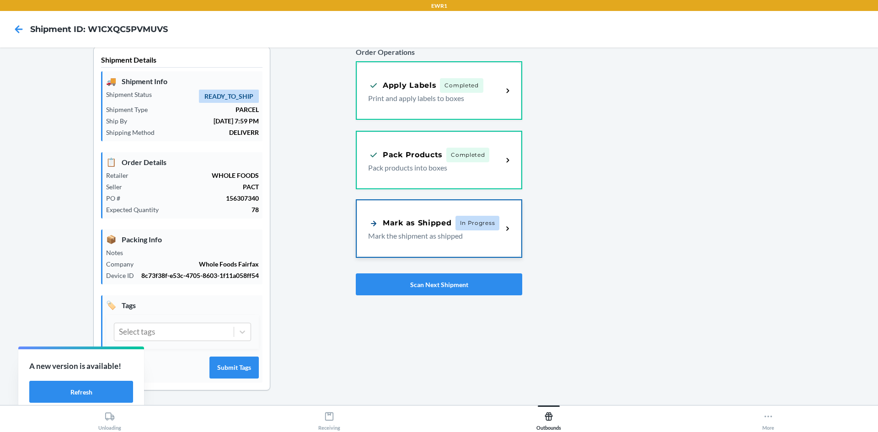
click at [397, 218] on div "Mark as Shipped" at bounding box center [410, 223] width 84 height 11
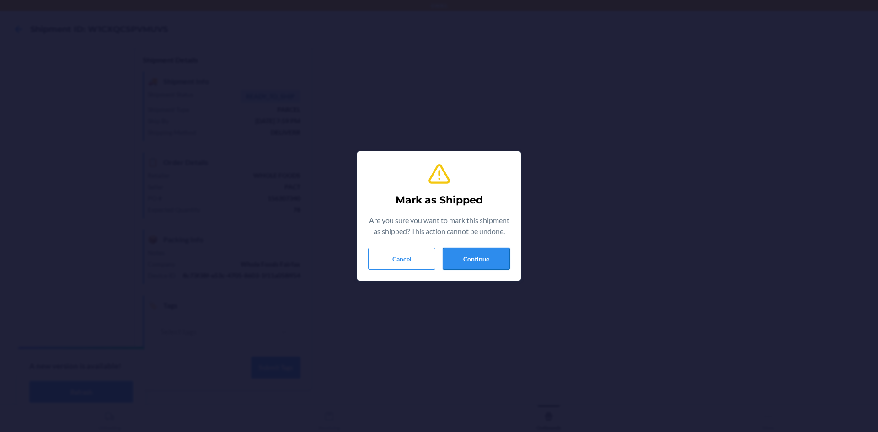
click at [471, 260] on button "Continue" at bounding box center [476, 259] width 67 height 22
